Goal: Task Accomplishment & Management: Use online tool/utility

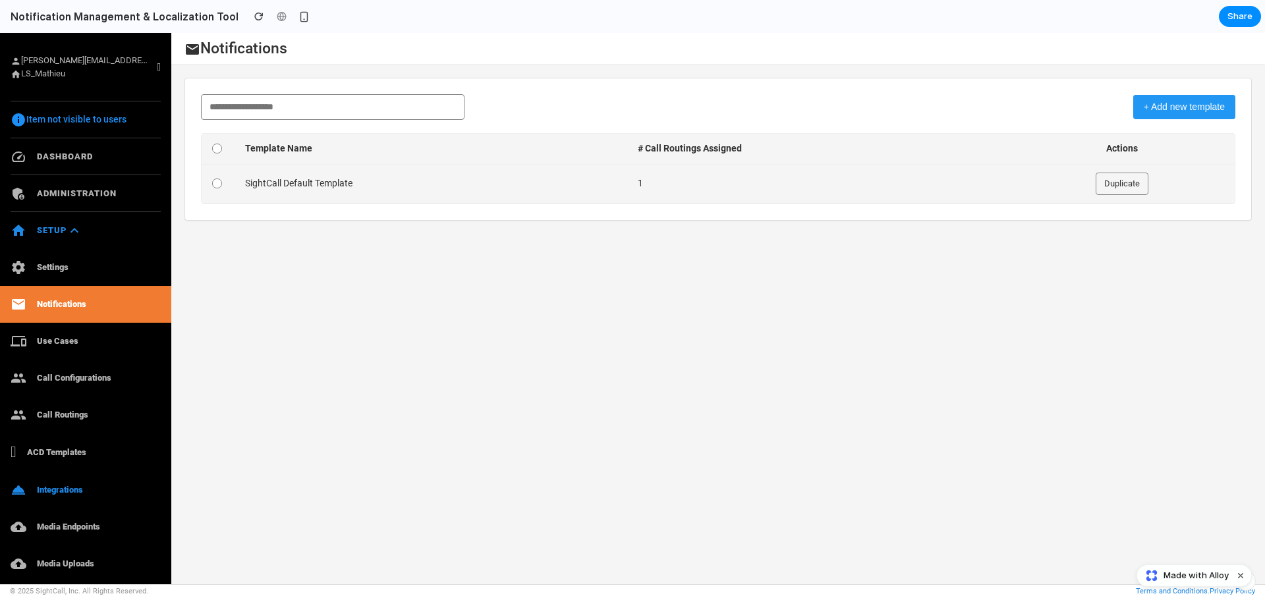
click at [383, 193] on td "SightCall Default Template" at bounding box center [431, 183] width 393 height 39
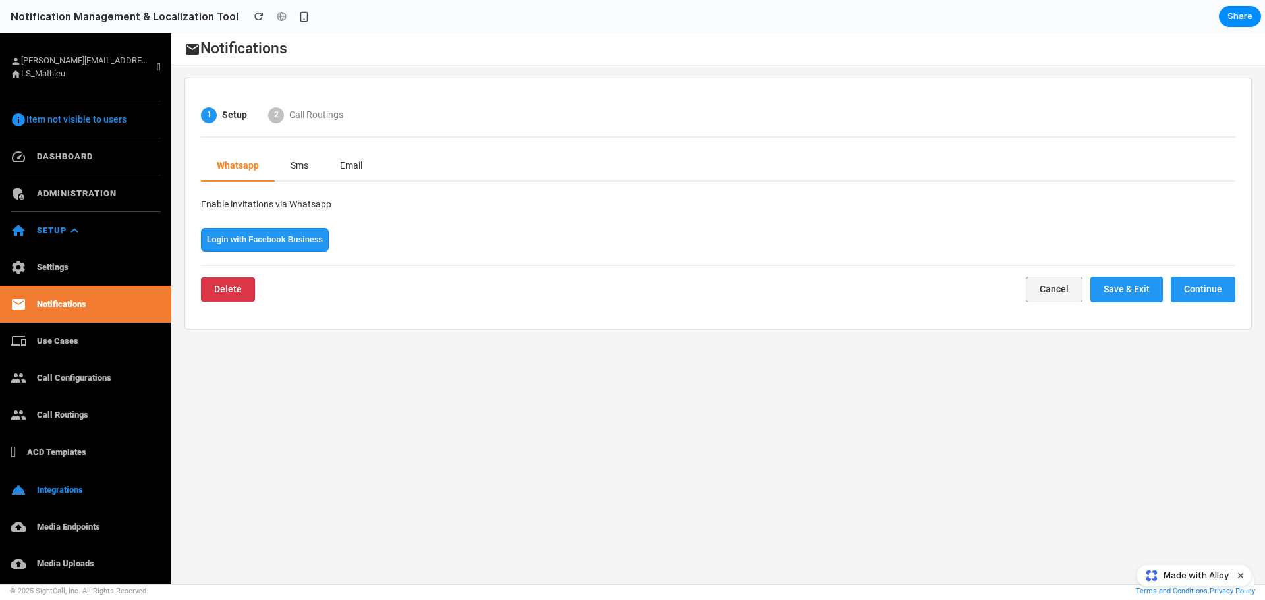
click at [1040, 287] on button "Cancel" at bounding box center [1054, 290] width 57 height 26
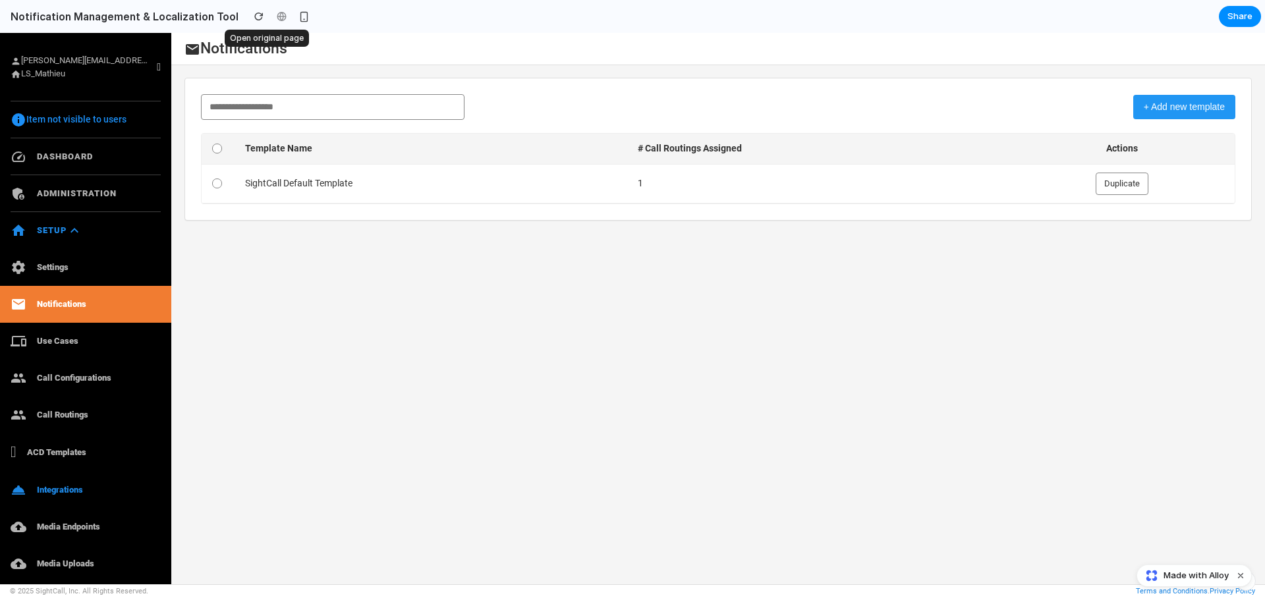
click at [271, 16] on div at bounding box center [281, 17] width 20 height 20
